Goal: Task Accomplishment & Management: Use online tool/utility

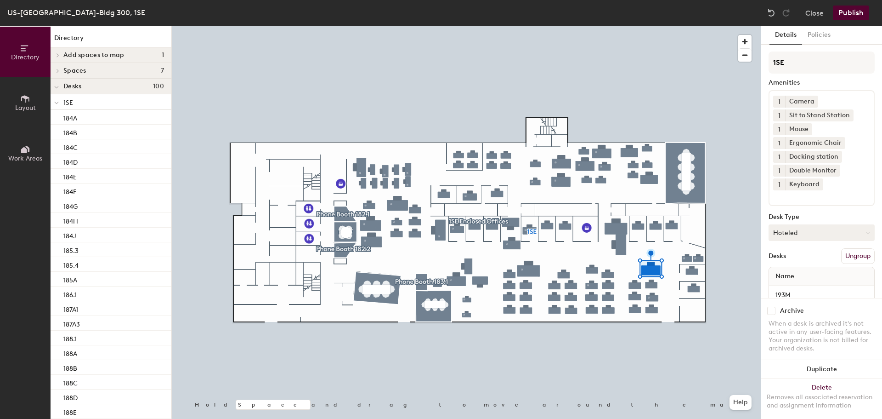
click at [794, 232] on button "Hoteled" at bounding box center [822, 232] width 106 height 17
click at [799, 263] on div "Assigned" at bounding box center [815, 261] width 92 height 14
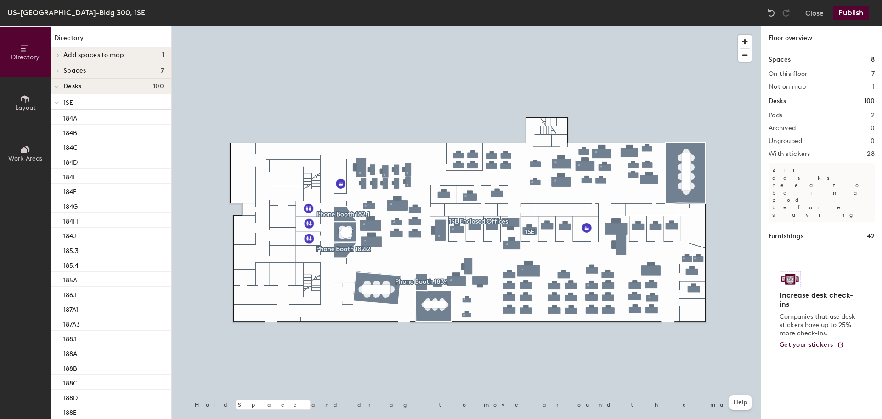
click at [25, 103] on icon at bounding box center [25, 99] width 10 height 10
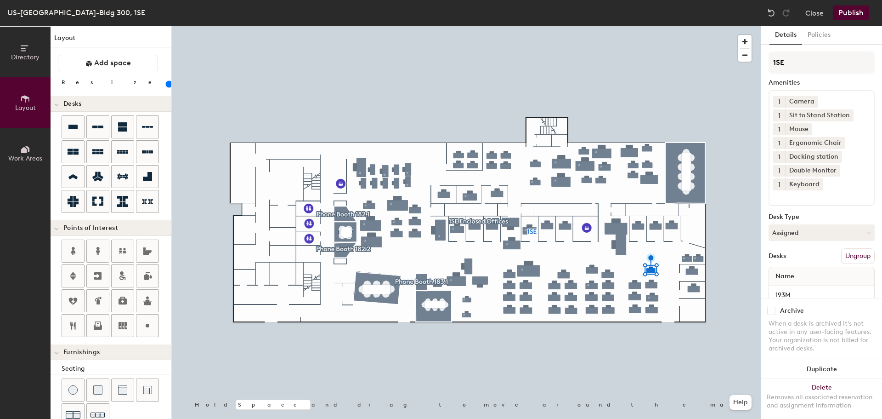
drag, startPoint x: 108, startPoint y: 85, endPoint x: 98, endPoint y: 86, distance: 10.7
click at [167, 86] on input "range" at bounding box center [167, 83] width 0 height 7
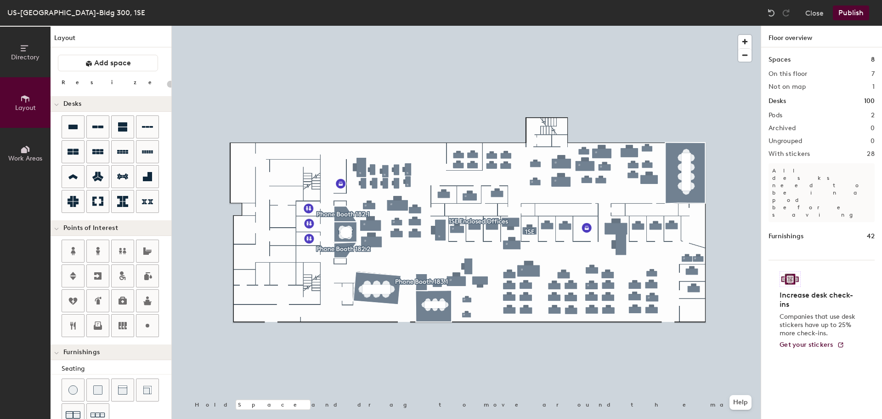
click at [845, 15] on button "Publish" at bounding box center [851, 13] width 36 height 15
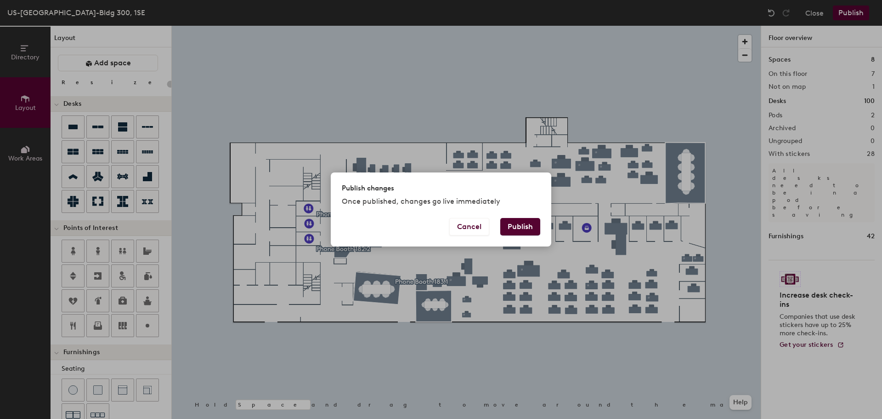
click at [510, 221] on button "Publish" at bounding box center [520, 226] width 40 height 17
type input "20"
